Goal: Find specific page/section

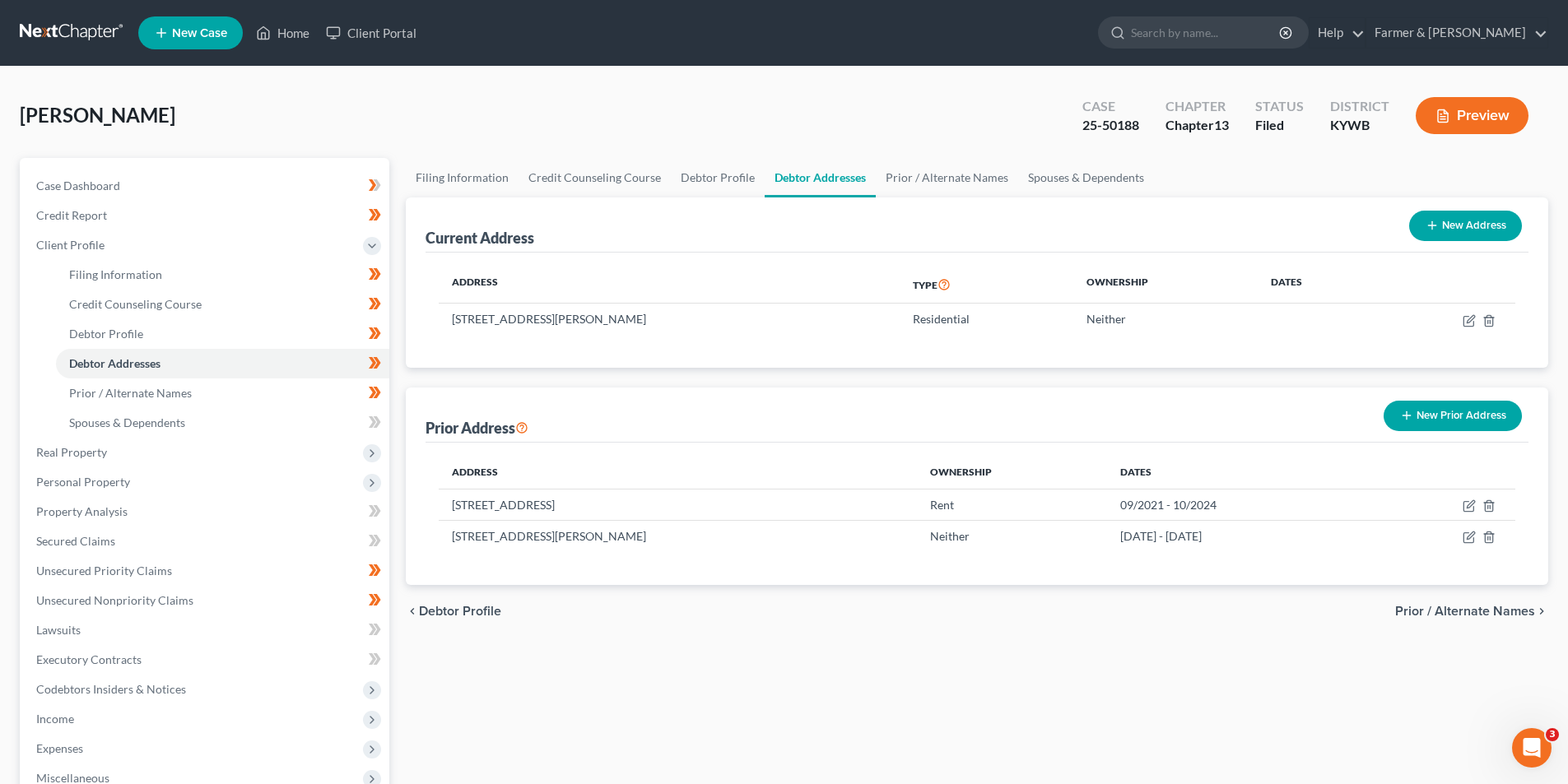
click at [37, 27] on link at bounding box center [73, 32] width 105 height 30
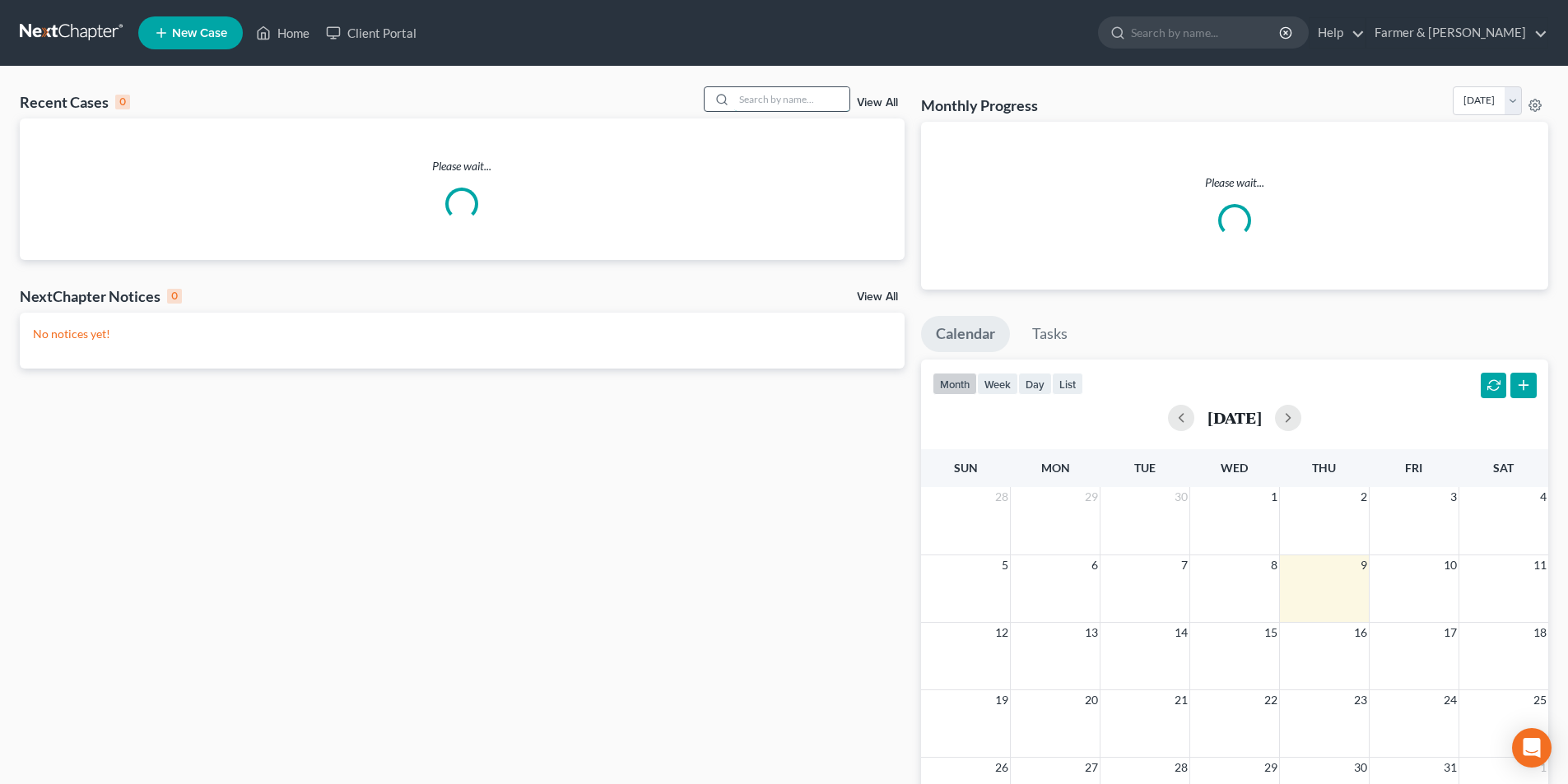
click at [790, 98] on input "search" at bounding box center [791, 98] width 116 height 24
paste input "25-50370"
type input "25-50370"
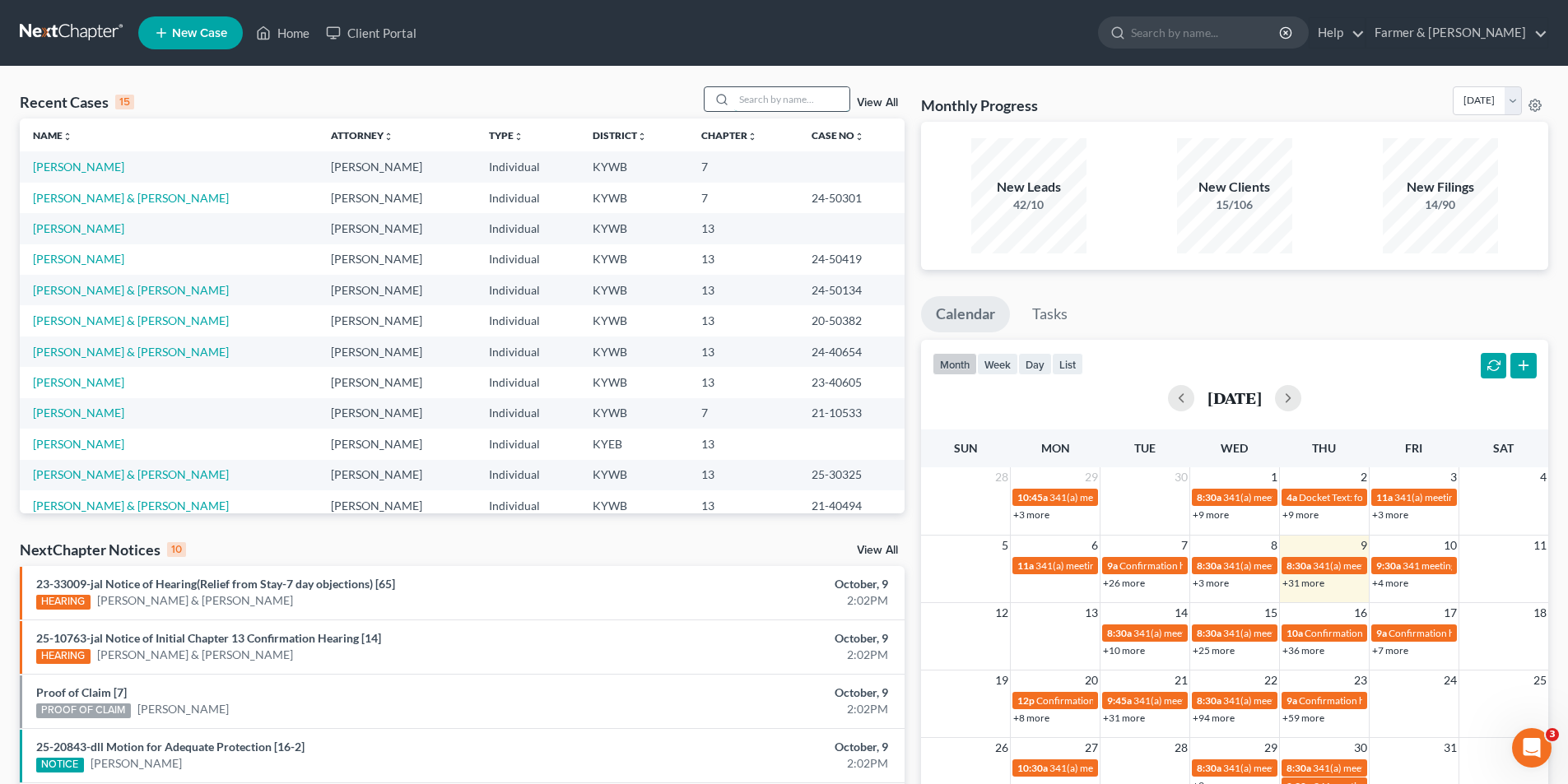
click at [824, 110] on input "search" at bounding box center [791, 98] width 116 height 24
